Goal: Navigation & Orientation: Find specific page/section

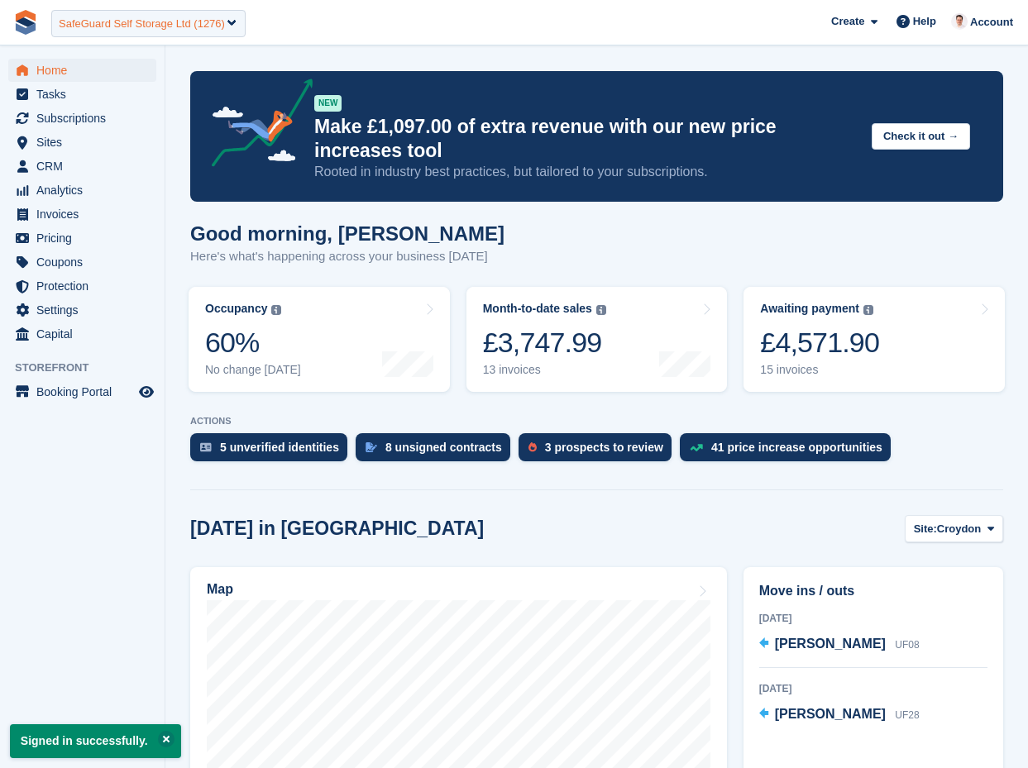
click at [136, 21] on div "SafeGuard Self Storage Ltd (1276)" at bounding box center [142, 24] width 166 height 17
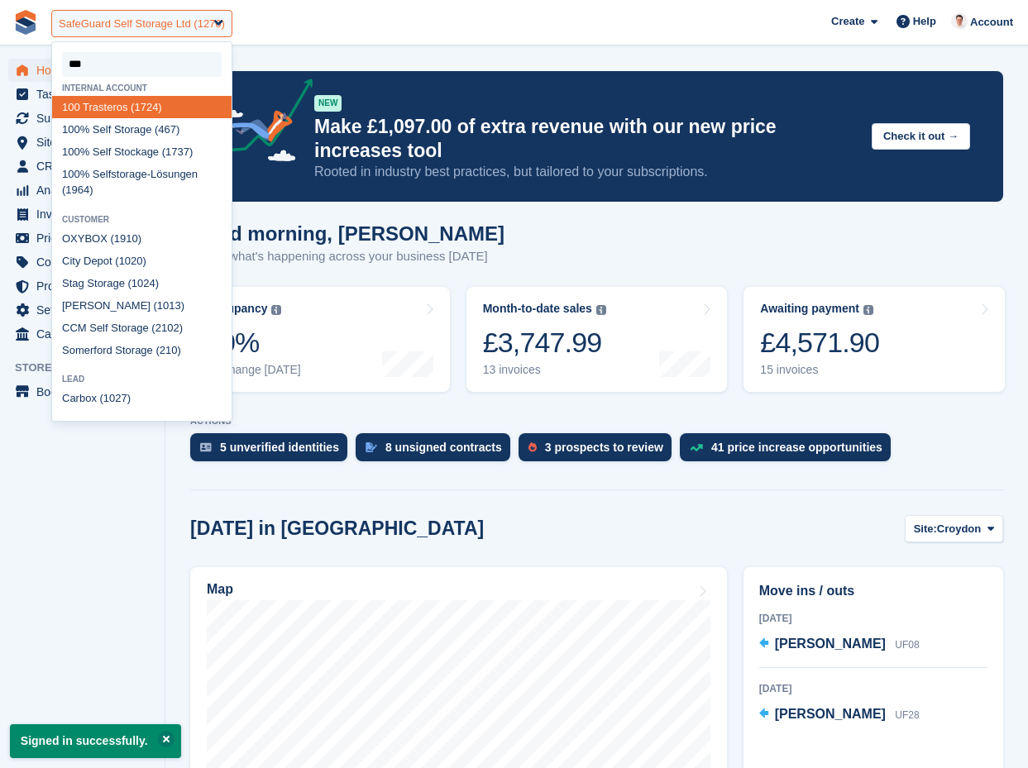
type input "****"
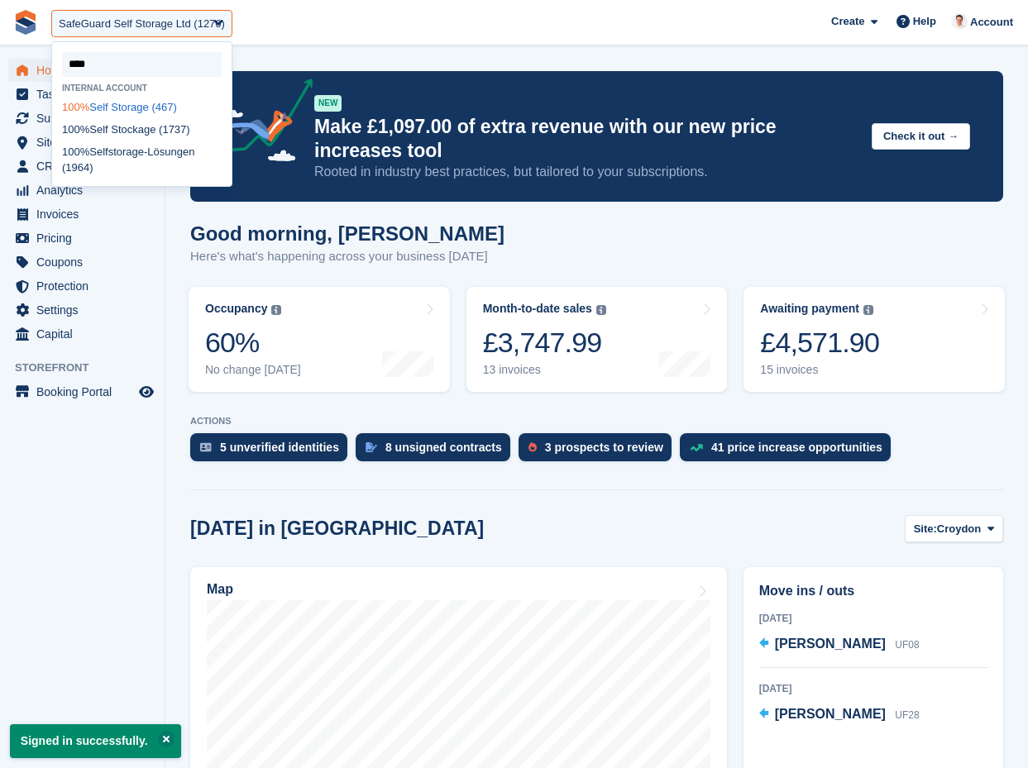
click at [149, 107] on div "100% Self Storage (467)" at bounding box center [141, 107] width 179 height 22
select select "***"
